Goal: Information Seeking & Learning: Check status

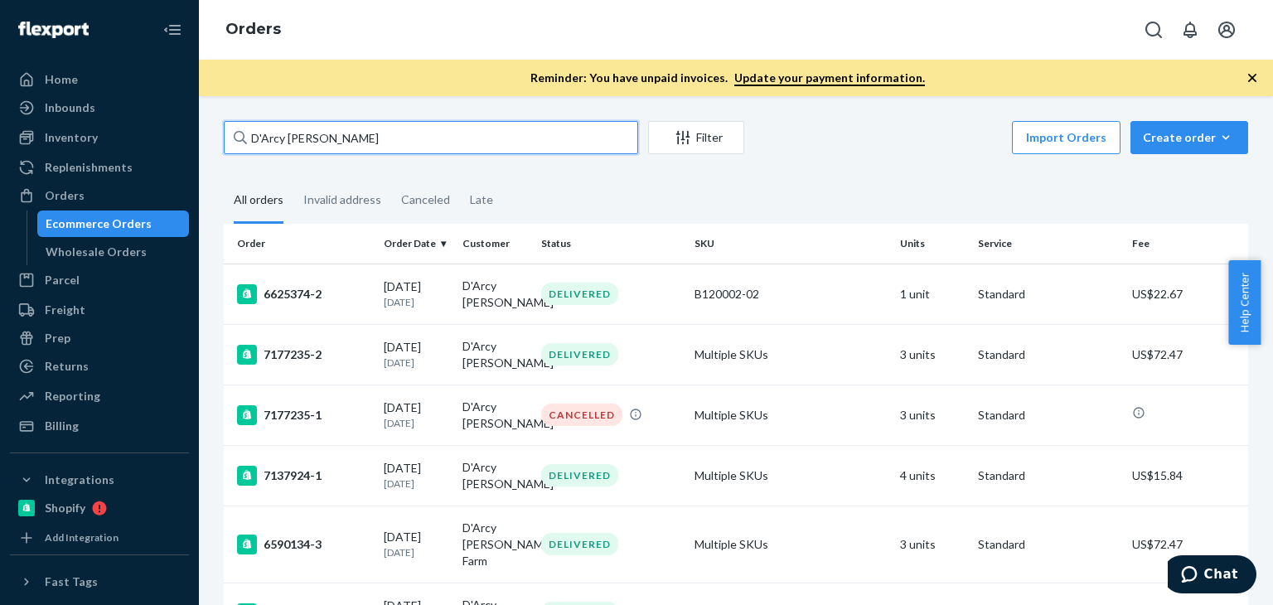
drag, startPoint x: 434, startPoint y: 128, endPoint x: 603, endPoint y: 153, distance: 170.8
click at [182, 133] on div "Home Inbounds Shipping Plans Problems Inventory Products Branded Packaging Repl…" at bounding box center [636, 302] width 1273 height 605
paste input "Harry Hood"
type input "Harry Hood"
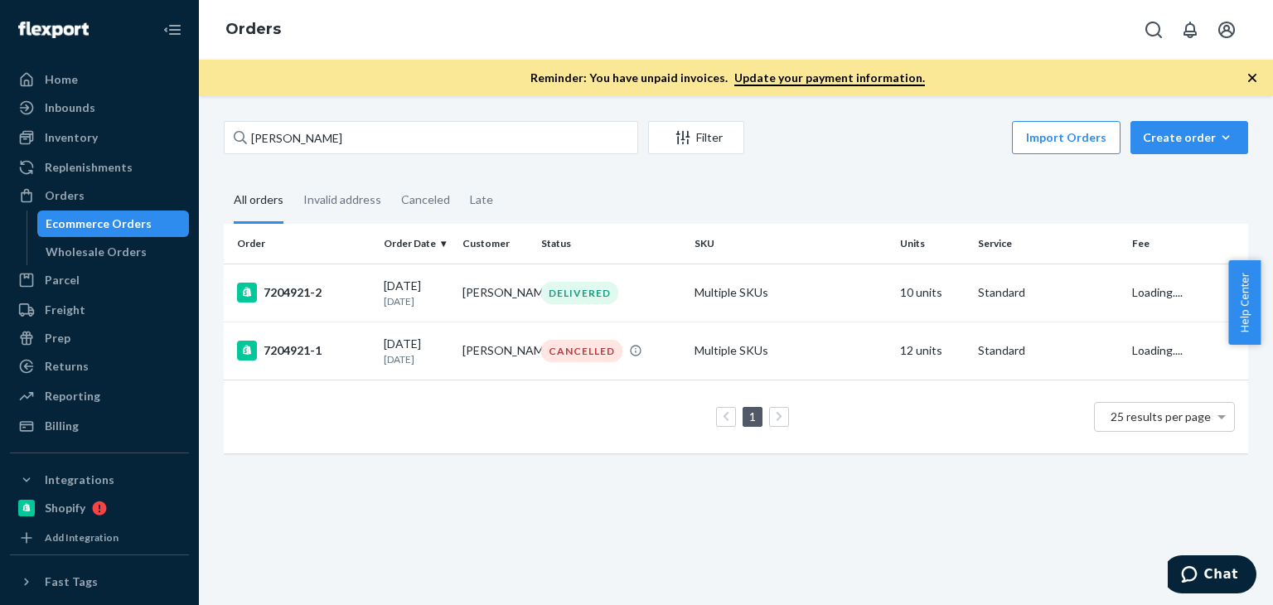
click at [611, 484] on div "Harry Hood Filter Import Orders Create order Ecommerce order Removal order All …" at bounding box center [736, 350] width 1074 height 509
click at [321, 200] on div "Invalid address" at bounding box center [342, 201] width 78 height 46
click at [293, 178] on input "Invalid address" at bounding box center [293, 178] width 0 height 0
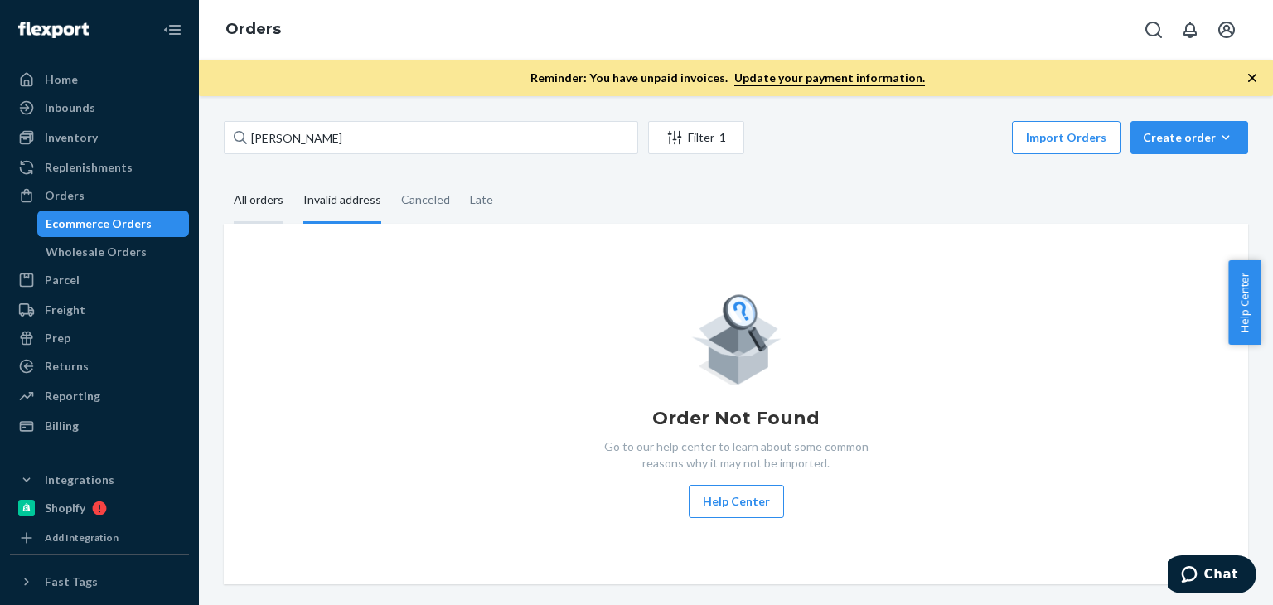
click at [258, 203] on div "All orders" at bounding box center [259, 201] width 50 height 46
click at [224, 178] on input "All orders" at bounding box center [224, 178] width 0 height 0
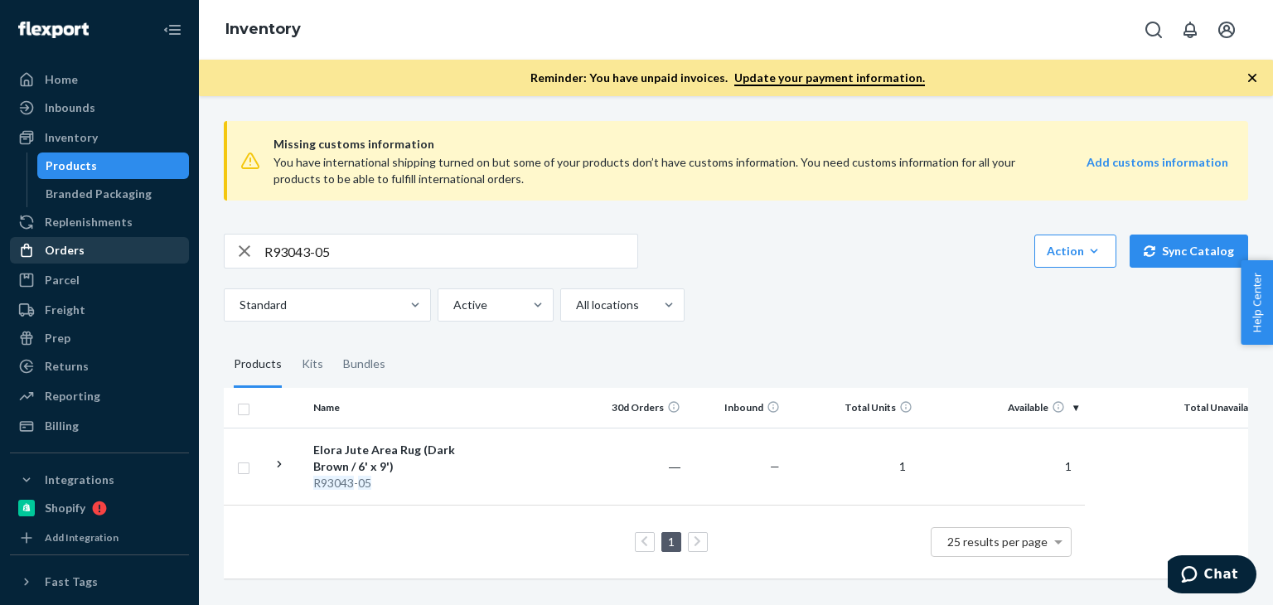
click at [162, 244] on div "Home Inbounds Shipping Plans Problems Inventory Products Branded Packaging Repl…" at bounding box center [636, 302] width 1273 height 605
paste input "120020-01"
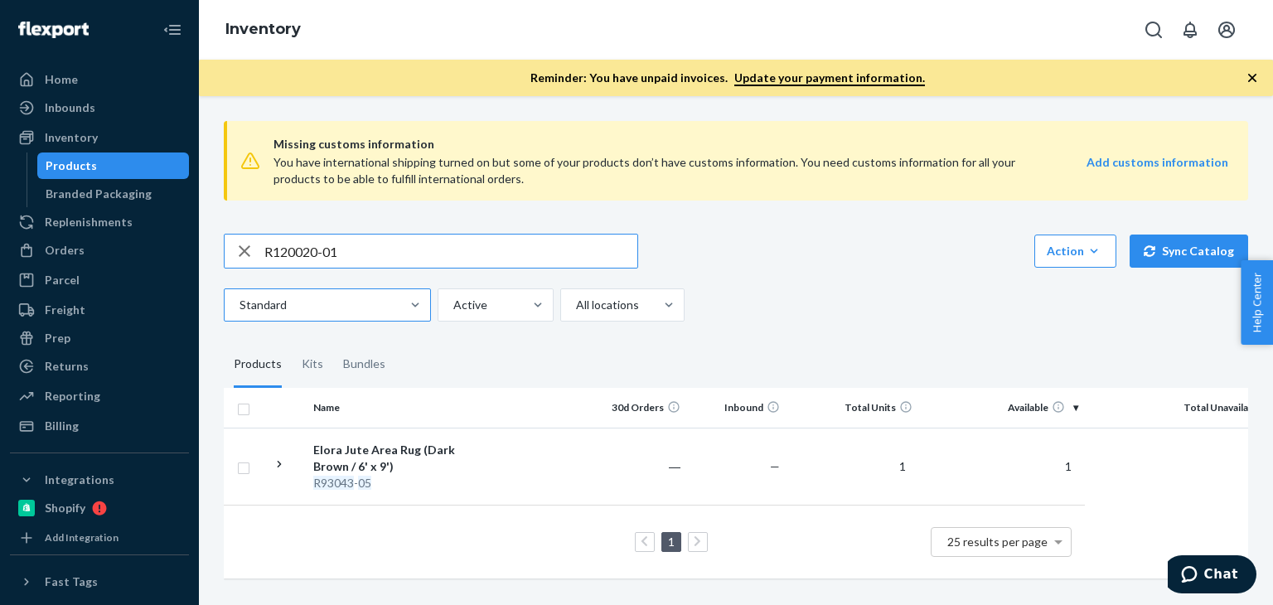
type input "R120020-01"
drag, startPoint x: 355, startPoint y: 461, endPoint x: 259, endPoint y: 272, distance: 212.3
click at [355, 461] on div "[PERSON_NAME] Handwoven Area Rug (Navy / 5' x 8')" at bounding box center [399, 458] width 173 height 33
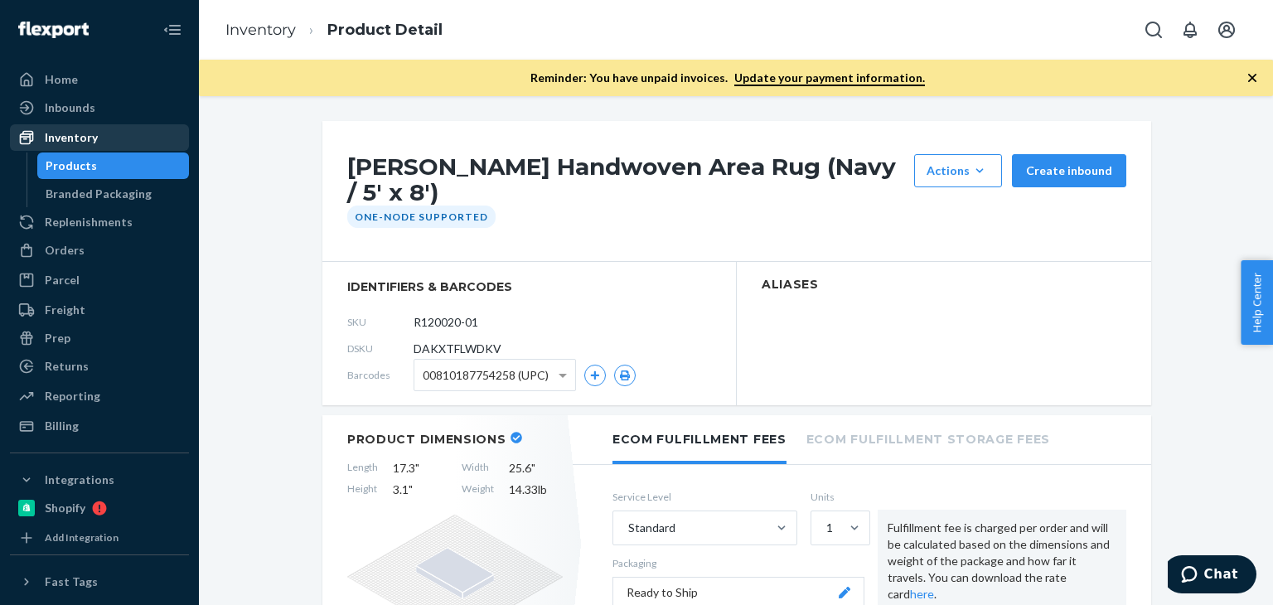
click at [83, 136] on div "Inventory" at bounding box center [71, 137] width 53 height 17
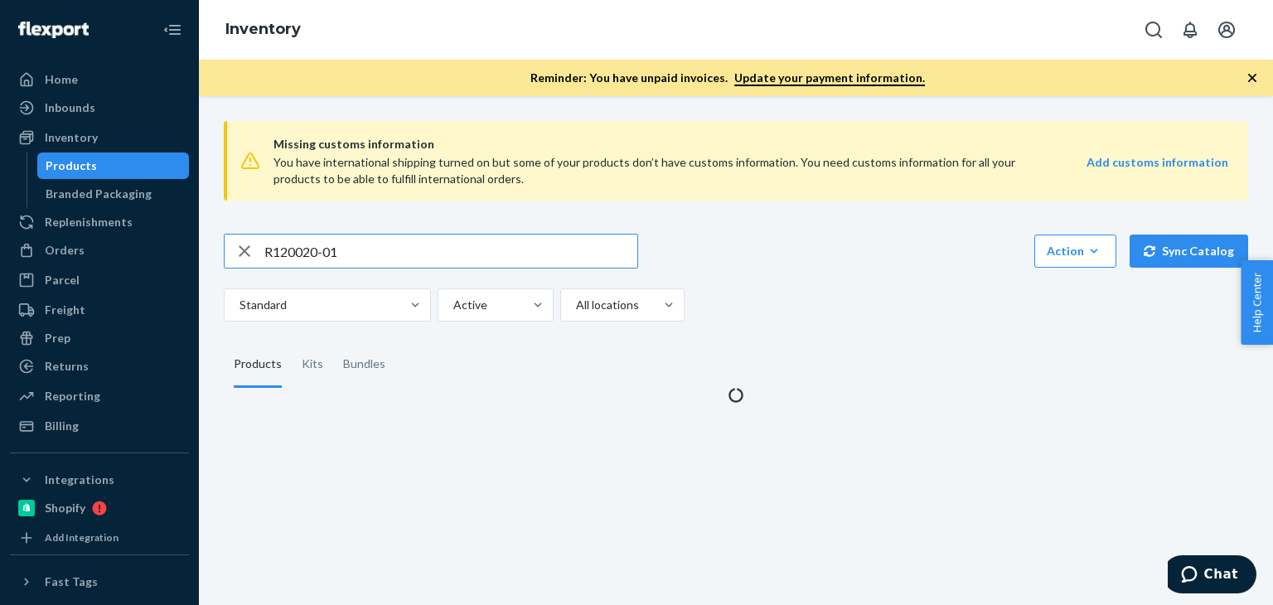
drag, startPoint x: 410, startPoint y: 253, endPoint x: 374, endPoint y: 237, distance: 38.9
click at [245, 237] on div "R120020-01" at bounding box center [431, 250] width 413 height 33
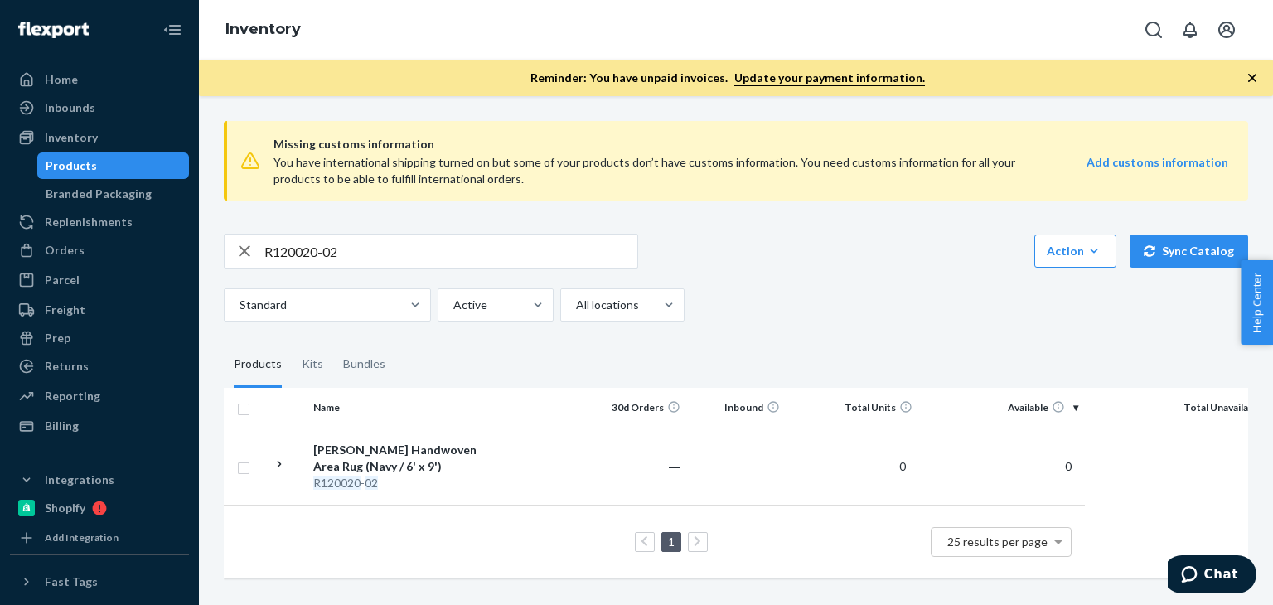
click at [862, 273] on div "R120020-02 Action Create product Create kit or bundle Bulk create products Bulk…" at bounding box center [736, 278] width 1024 height 88
drag, startPoint x: 334, startPoint y: 248, endPoint x: 229, endPoint y: 231, distance: 106.5
click at [229, 231] on div "Missing customs information You have international shipping turned on but some …" at bounding box center [735, 351] width 1049 height 487
paste input "B86010-16"
type input "B86010-16"
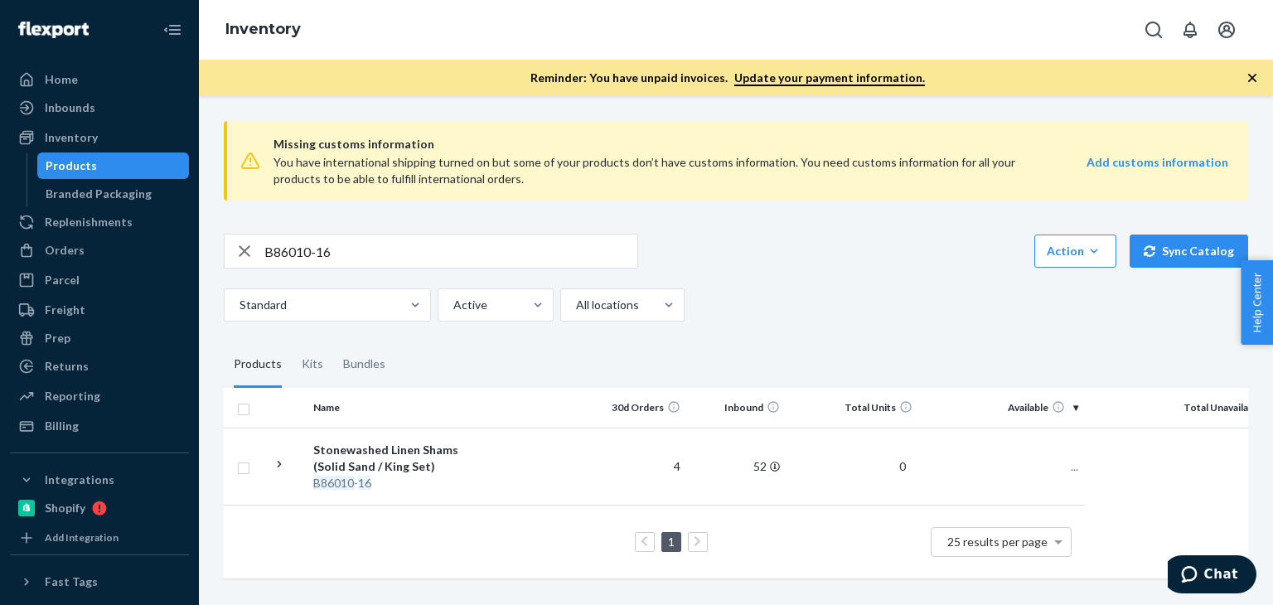
scroll to position [2, 0]
click at [906, 283] on div "B86010-16 Action Create product Create kit or bundle Bulk create products Bulk …" at bounding box center [736, 278] width 1024 height 88
drag, startPoint x: 366, startPoint y: 451, endPoint x: 939, endPoint y: 509, distance: 575.4
click at [367, 451] on div "Stonewashed Linen Shams (Solid Sand / King Set)" at bounding box center [399, 458] width 173 height 33
